Goal: Information Seeking & Learning: Learn about a topic

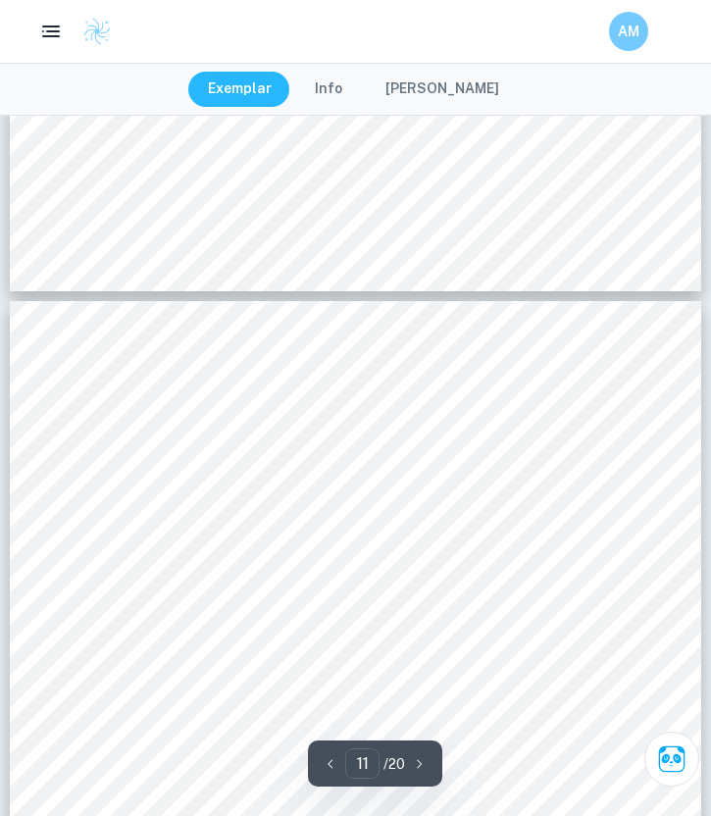
scroll to position [10093, 0]
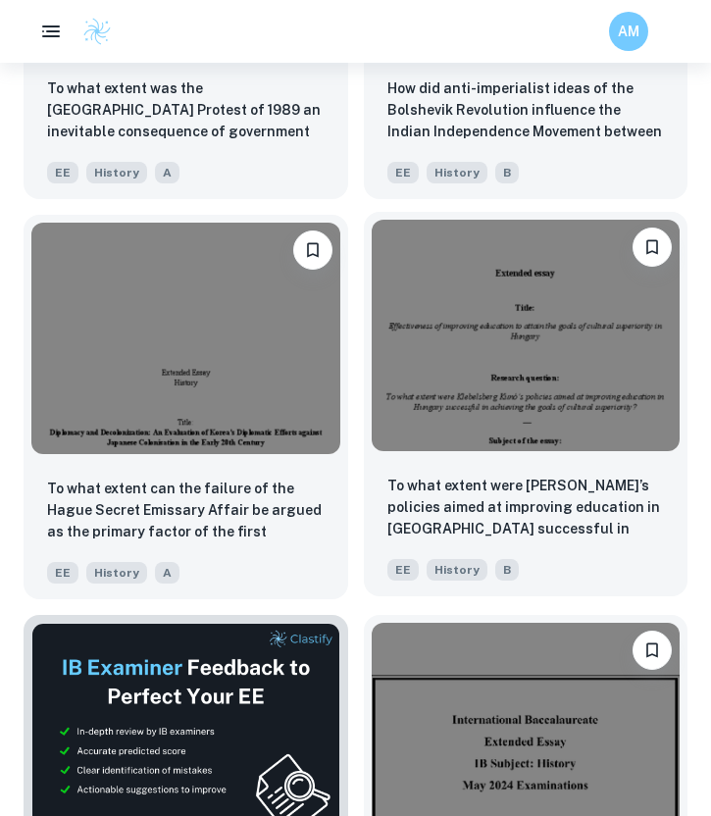
scroll to position [3835, 0]
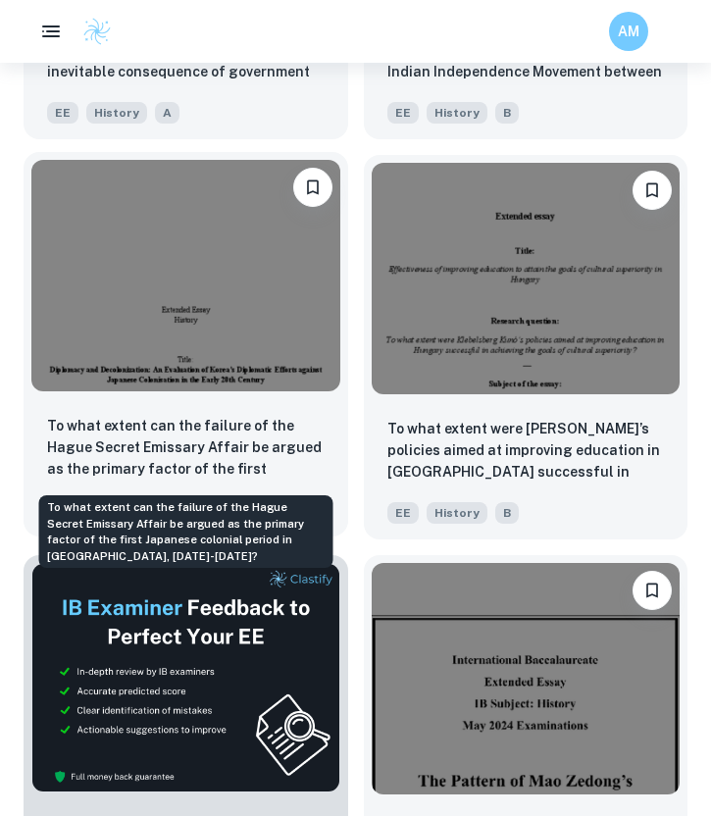
click at [248, 468] on p "To what extent can the failure of the Hague Secret Emissary Affair be argued as…" at bounding box center [185, 448] width 277 height 67
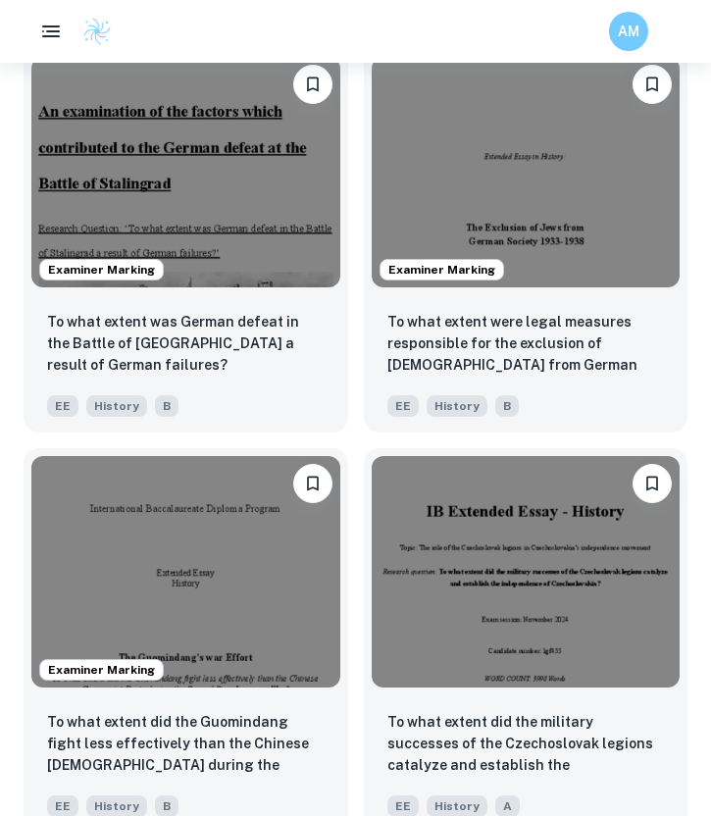
scroll to position [3387, 0]
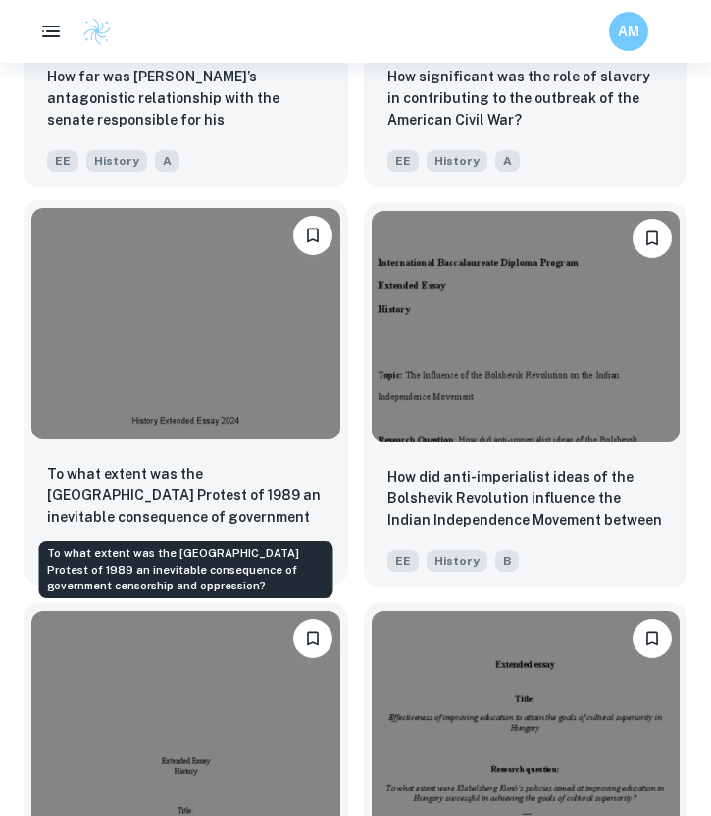
click at [198, 507] on p "To what extent was the Tiananmen Square Protest of 1989 an inevitable consequen…" at bounding box center [185, 496] width 277 height 67
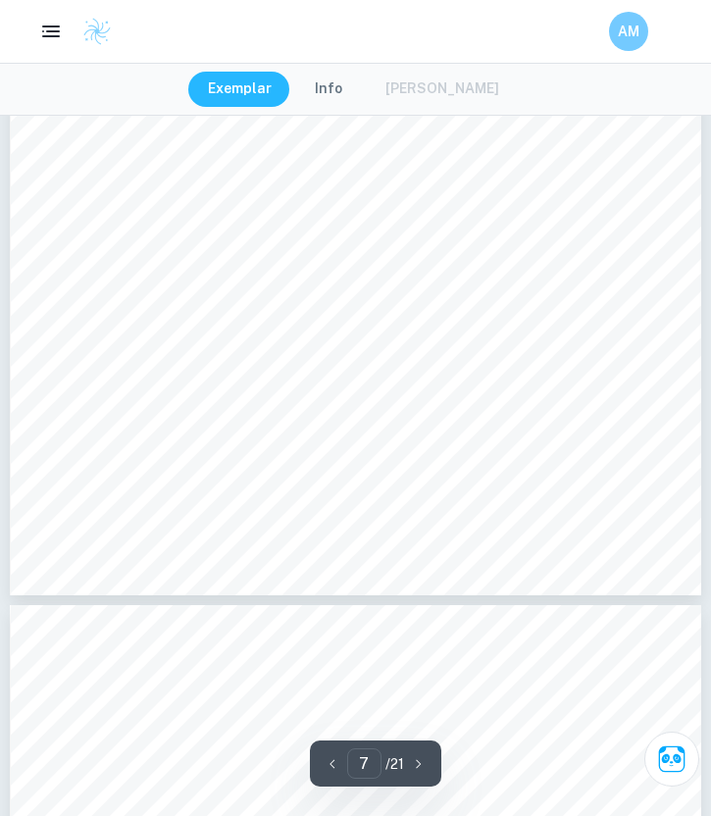
scroll to position [5419, 0]
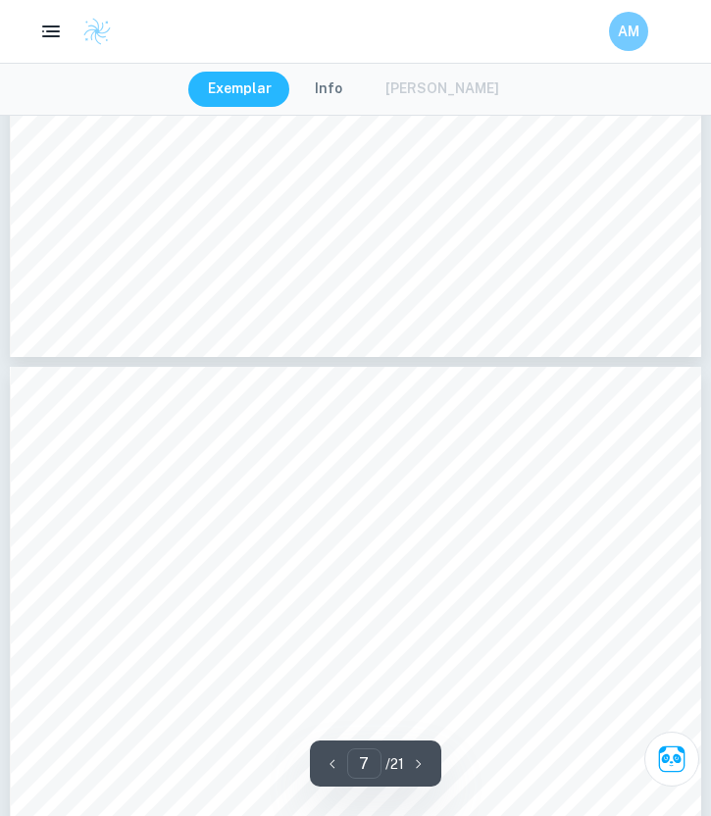
type input "6"
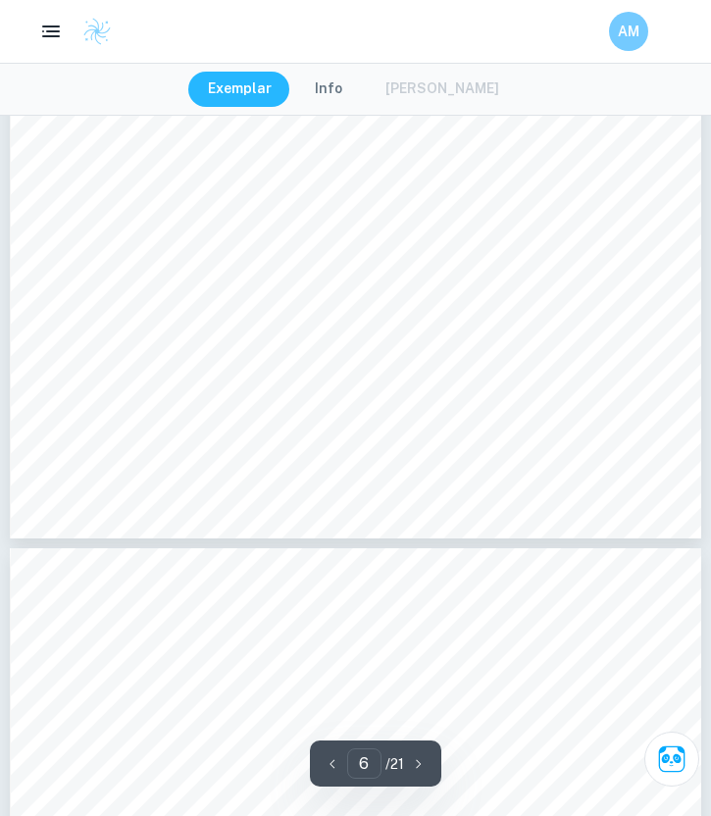
scroll to position [5197, 0]
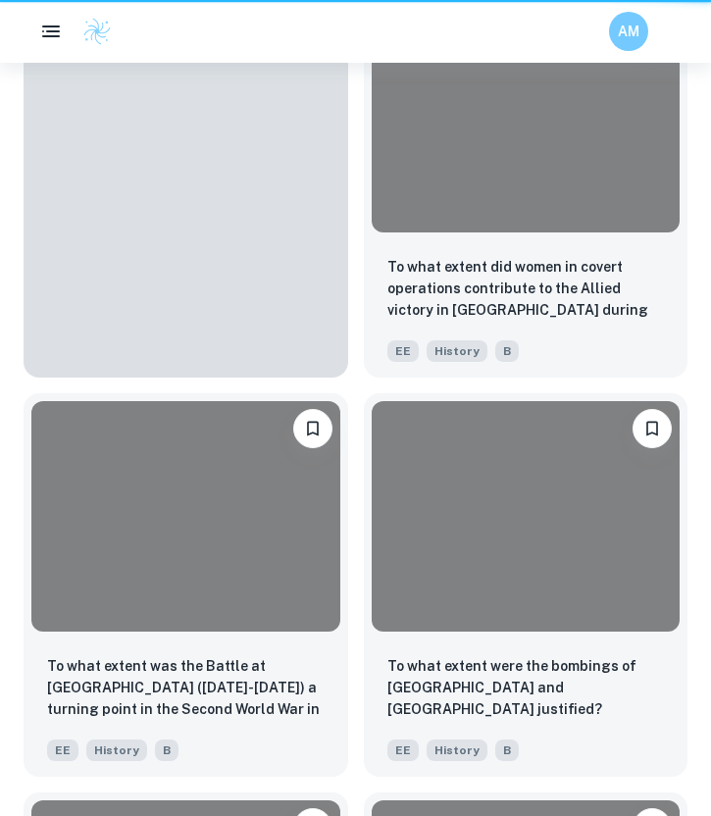
scroll to position [3387, 0]
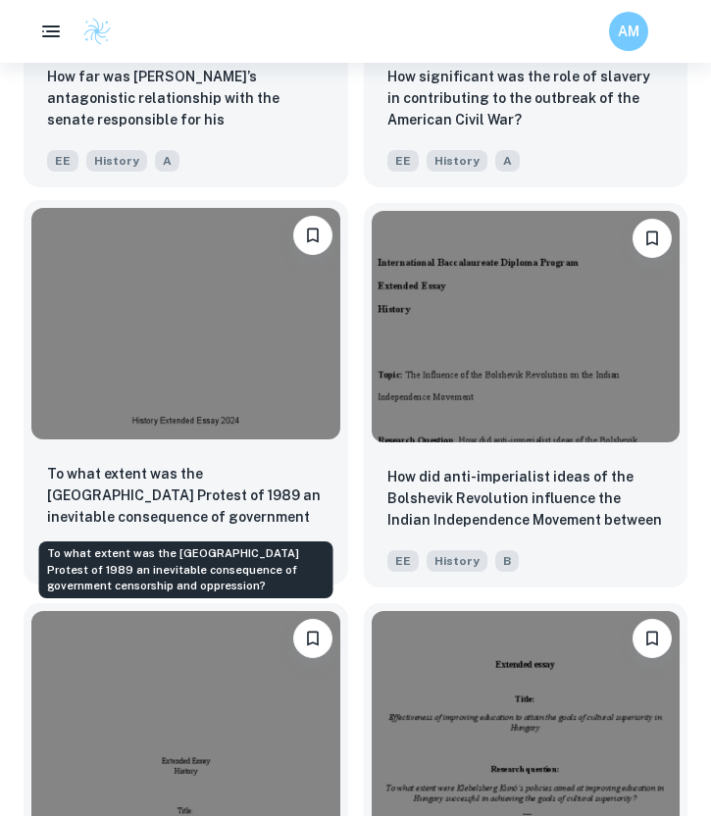
click at [155, 463] on p "To what extent was the Tiananmen Square Protest of 1989 an inevitable consequen…" at bounding box center [185, 496] width 277 height 67
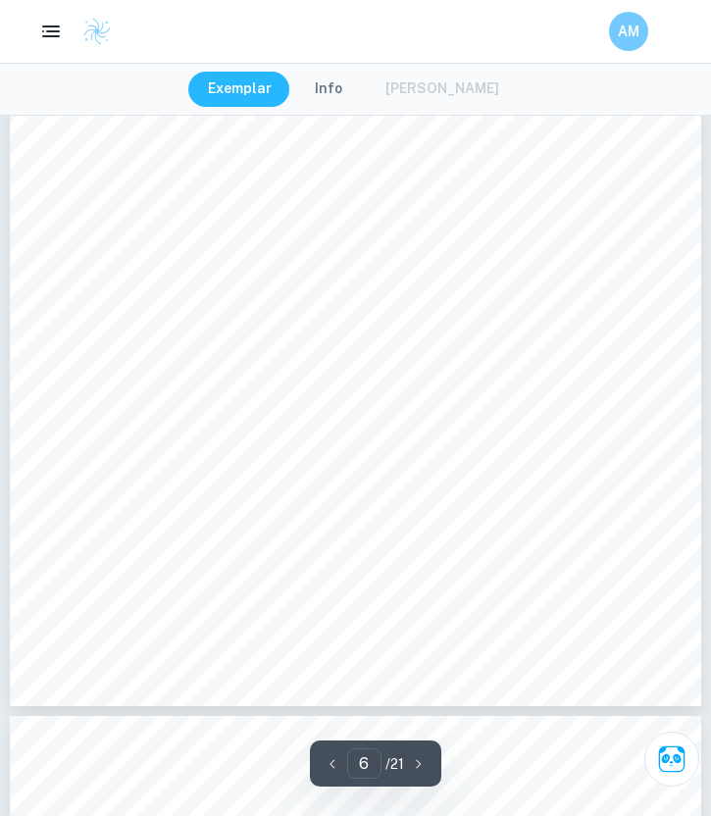
scroll to position [4972, 0]
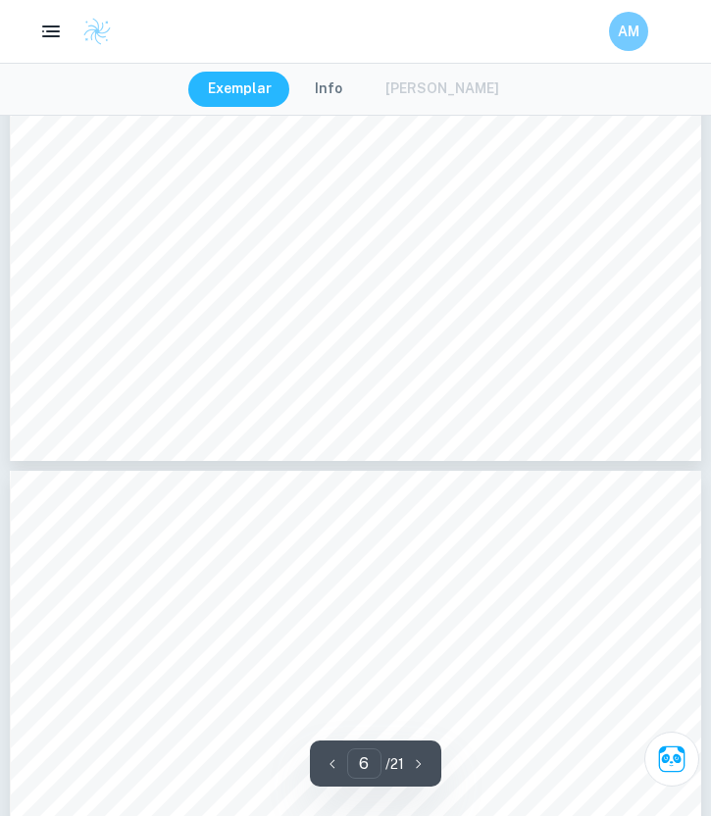
type input "7"
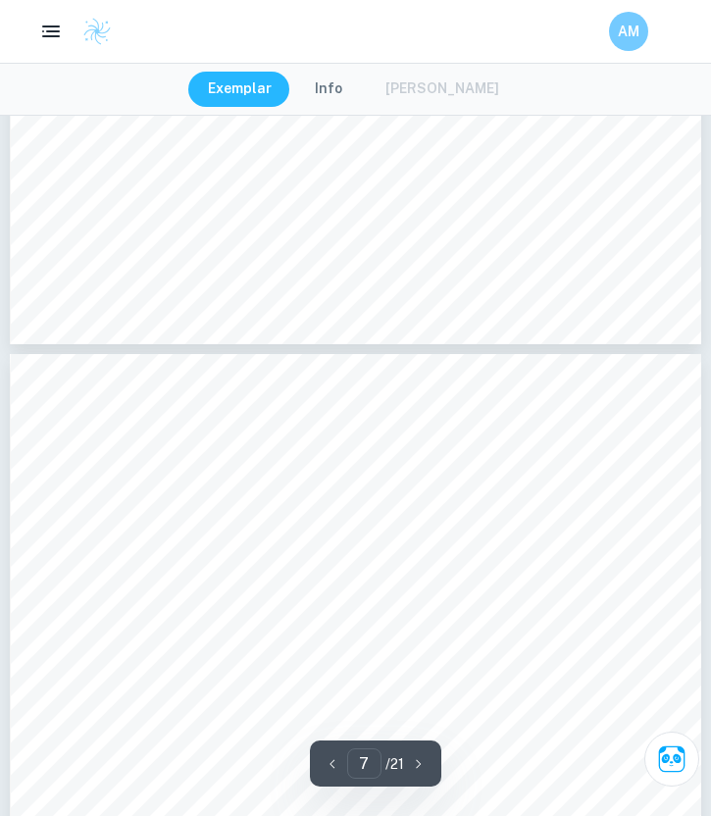
scroll to position [5324, 0]
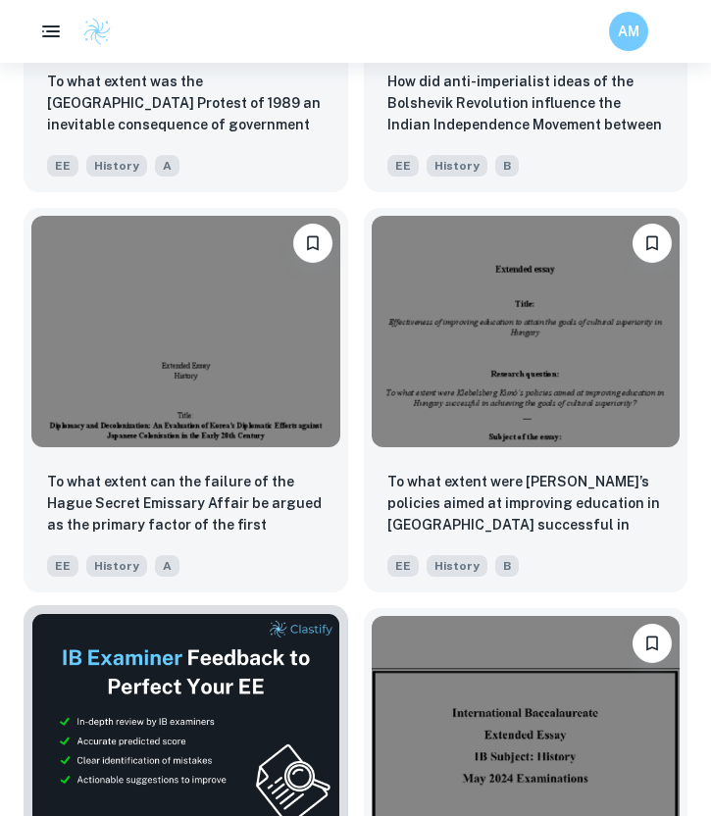
scroll to position [3785, 0]
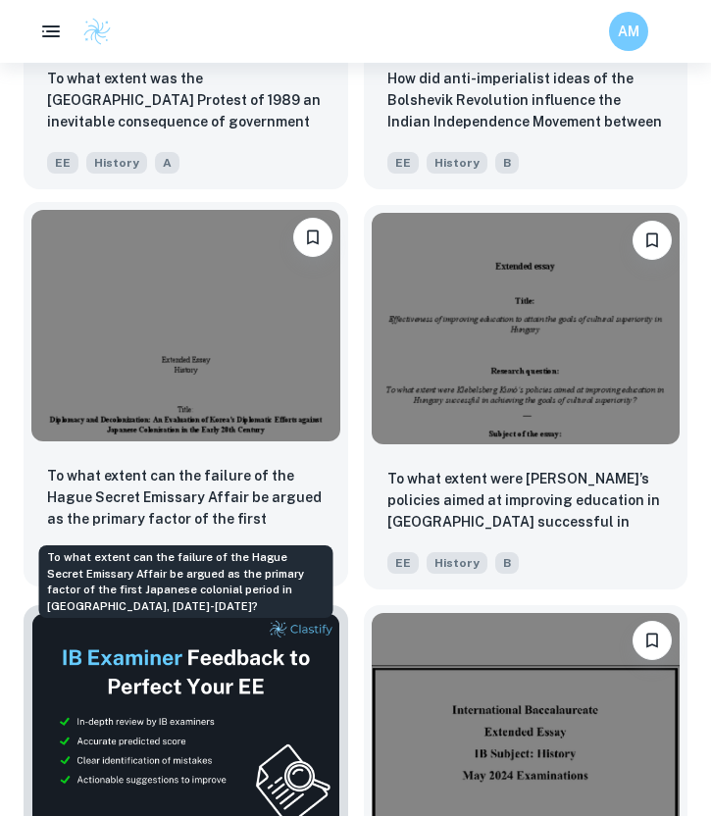
click at [275, 467] on p "To what extent can the failure of the Hague Secret Emissary Affair be argued as…" at bounding box center [185, 498] width 277 height 67
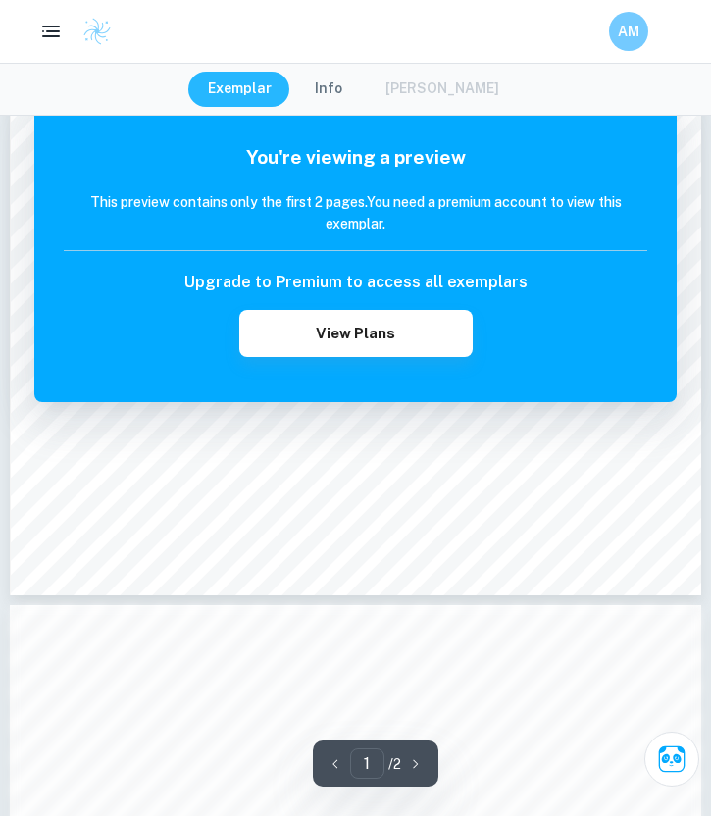
scroll to position [472, 0]
